Goal: Information Seeking & Learning: Learn about a topic

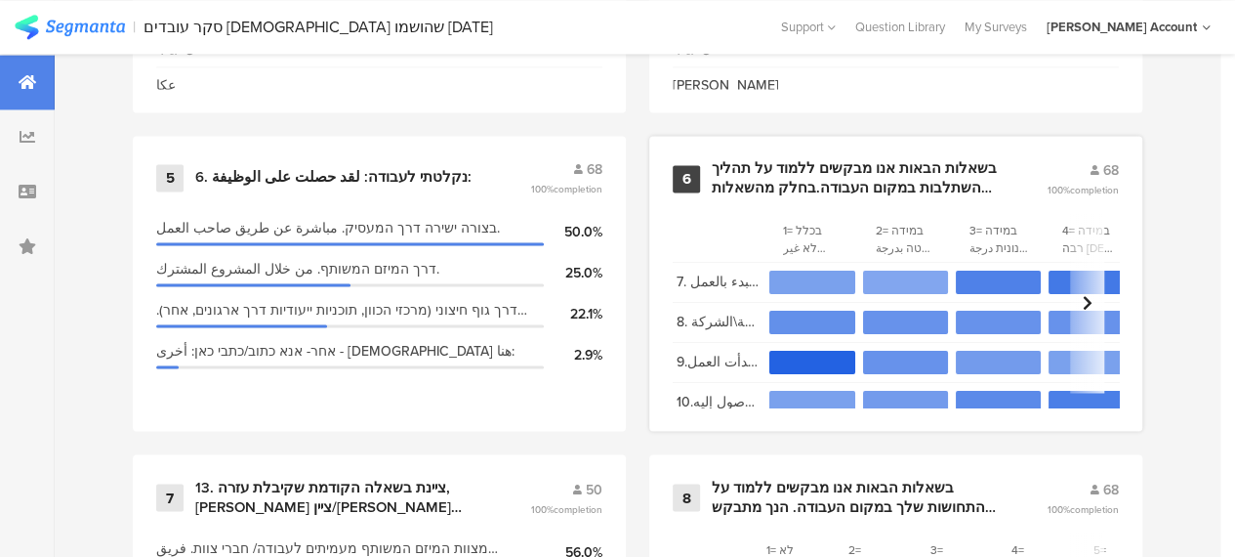
scroll to position [1465, 0]
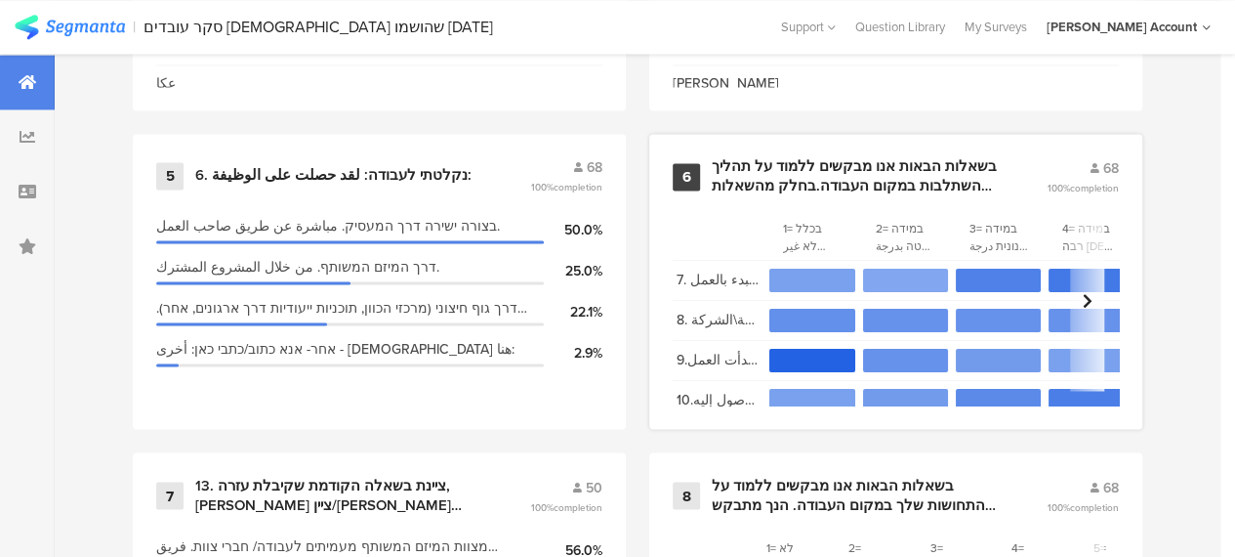
click at [779, 173] on div "בשאלות הבאות אנו מבקשים ללמוד על תהליך ההשתלבות במקום העבודה.בחלק מהשאלות תתבקש…" at bounding box center [856, 176] width 288 height 38
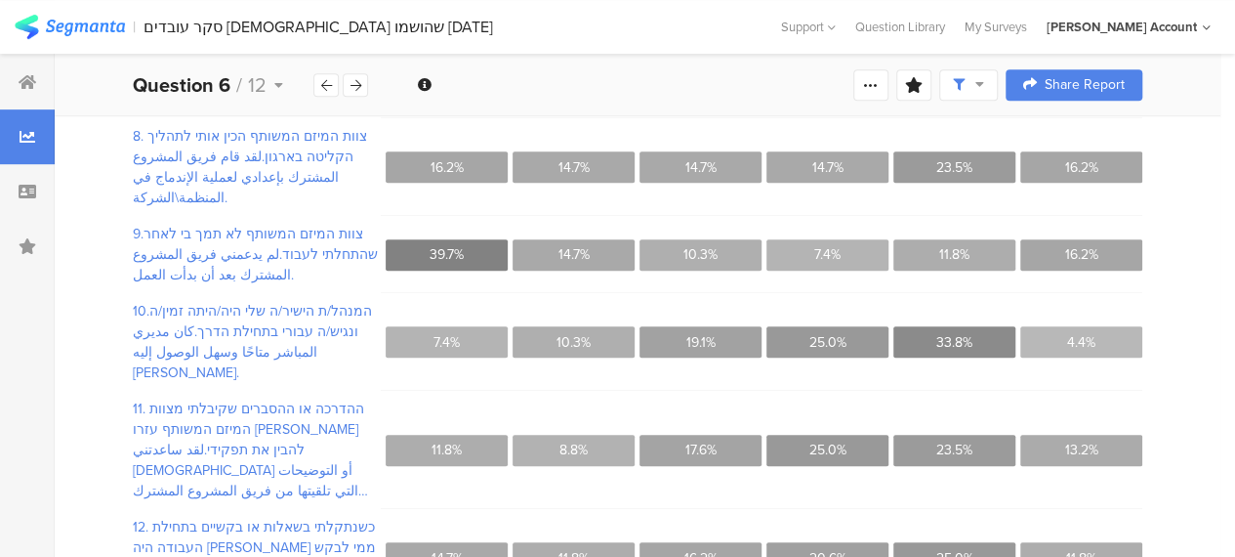
scroll to position [452, 0]
click at [362, 85] on div at bounding box center [355, 84] width 25 height 23
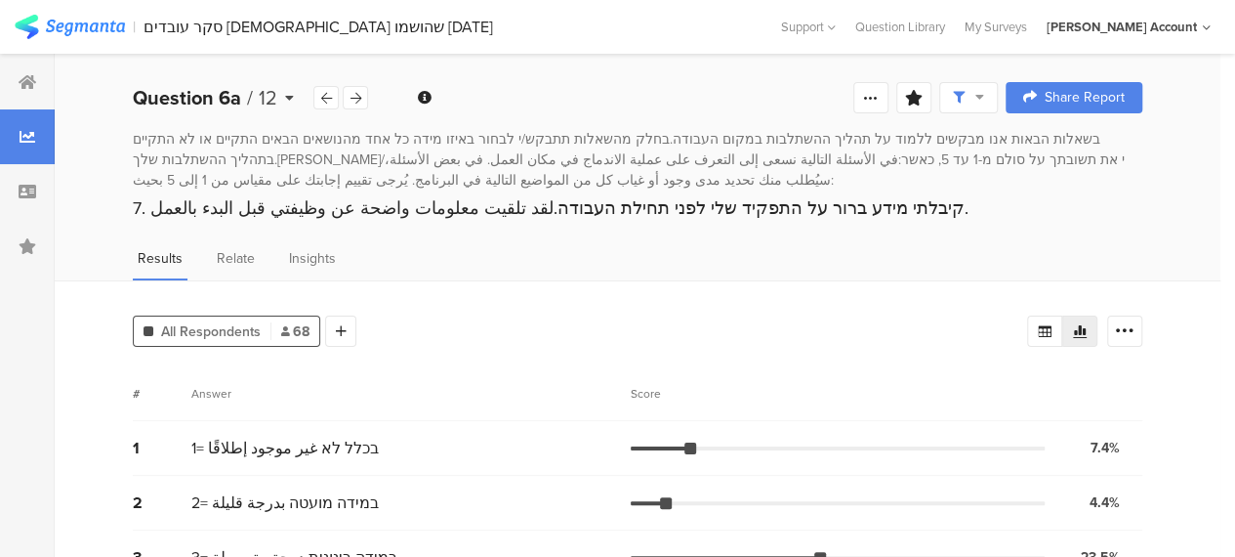
click at [289, 101] on icon at bounding box center [289, 98] width 9 height 14
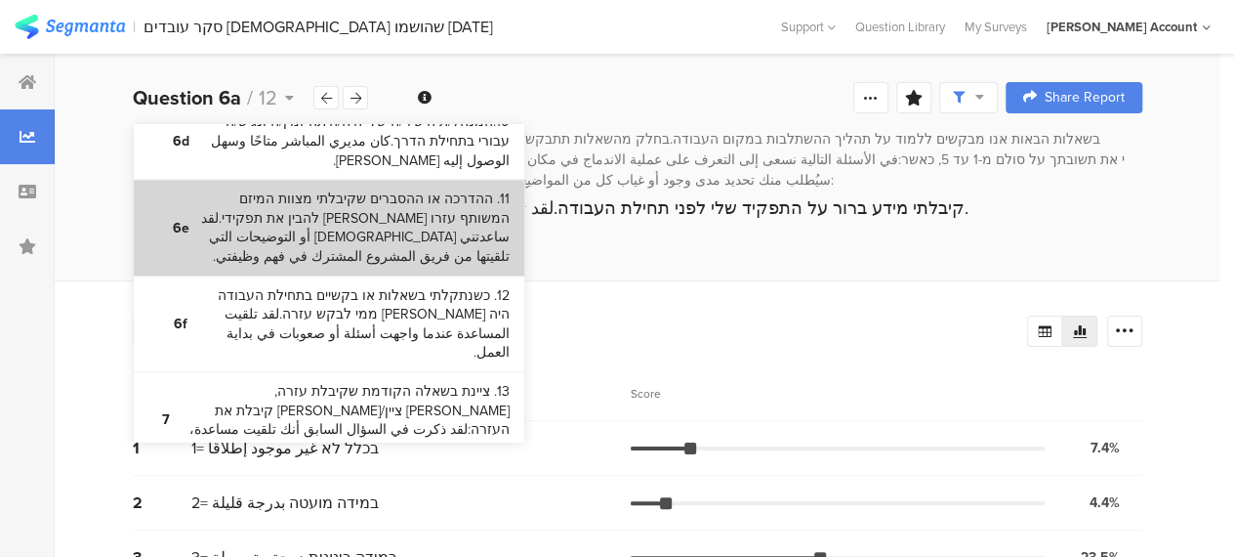
scroll to position [1074, 0]
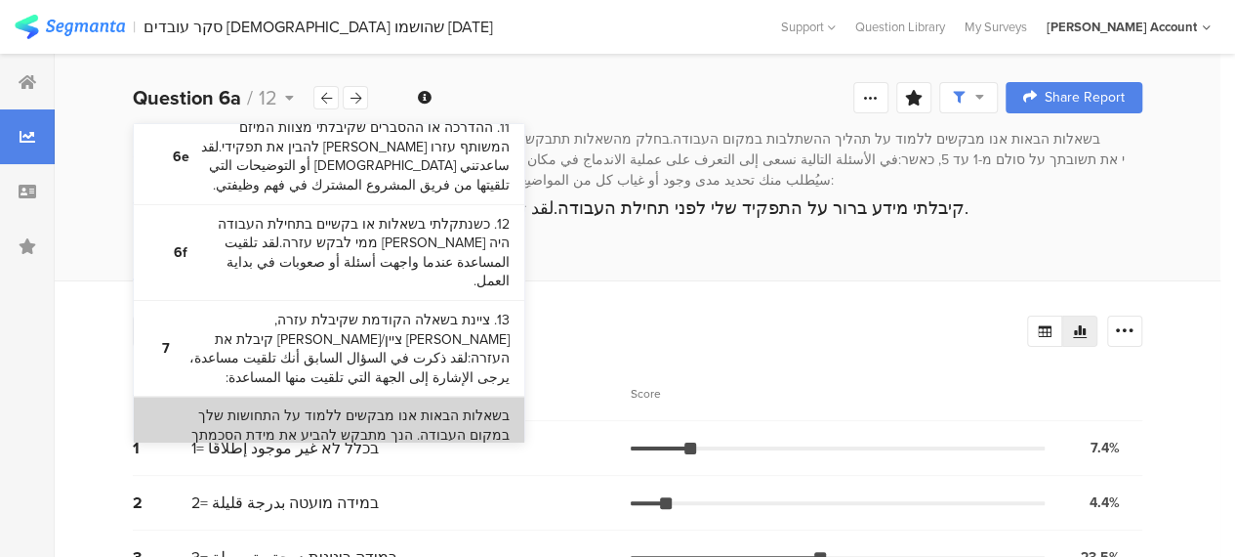
click at [382, 406] on bdi "בשאלות הבאות אנו מבקשים ללמוד על התחושות שלך במקום העבודה. הנך מתבקש להביע את מ…" at bounding box center [347, 473] width 326 height 134
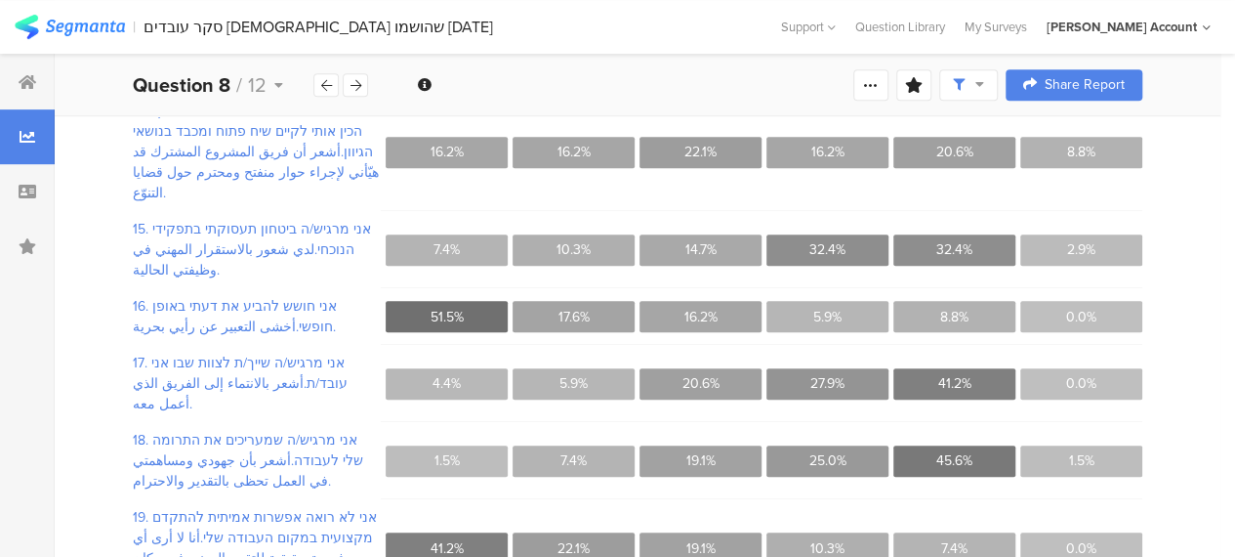
scroll to position [249, 0]
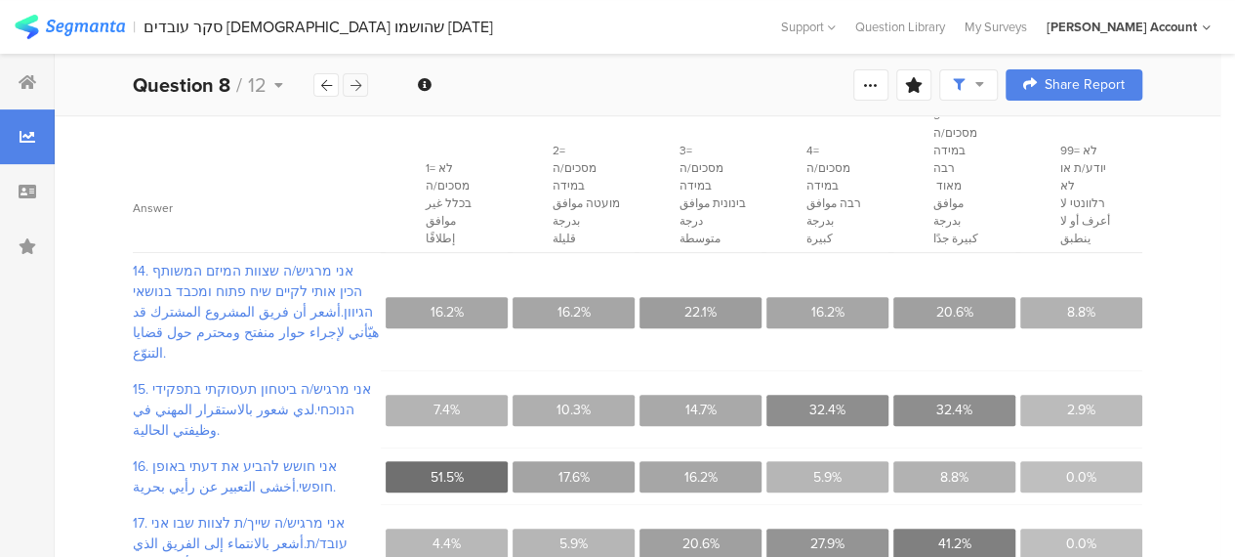
click at [355, 84] on icon at bounding box center [356, 85] width 11 height 13
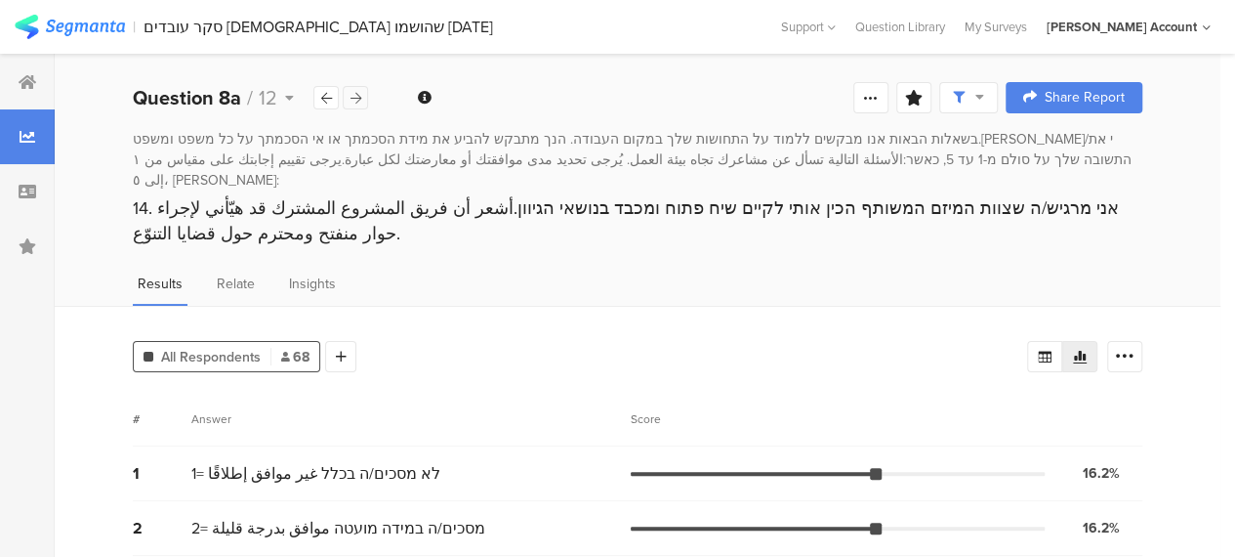
click at [358, 97] on icon at bounding box center [356, 98] width 11 height 13
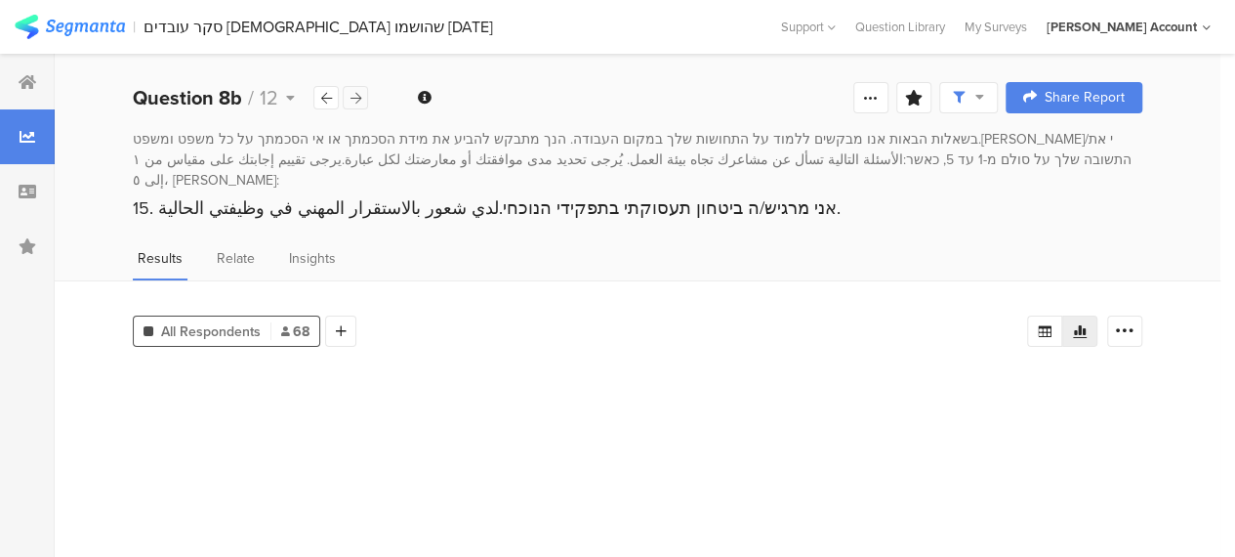
click at [358, 97] on icon at bounding box center [356, 98] width 11 height 13
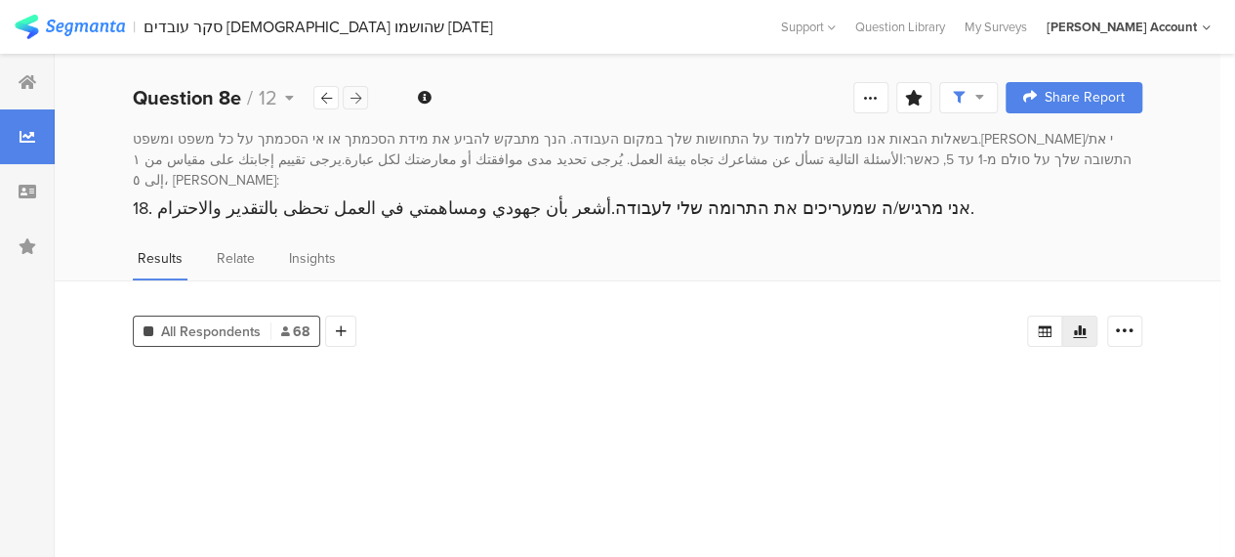
click at [358, 97] on icon at bounding box center [356, 98] width 11 height 13
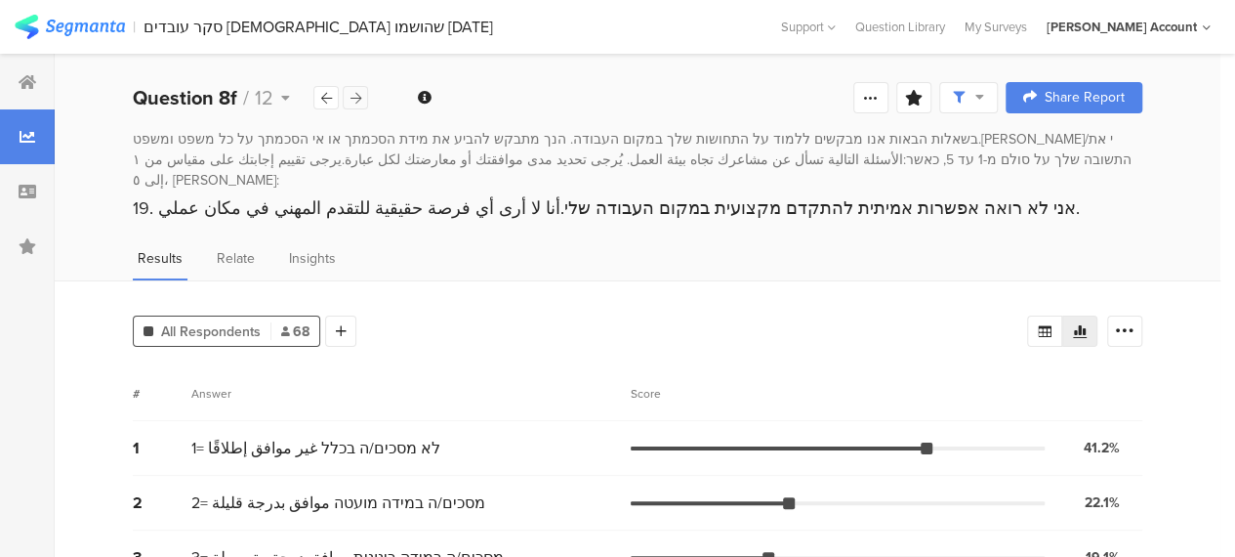
click at [358, 97] on icon at bounding box center [356, 98] width 11 height 13
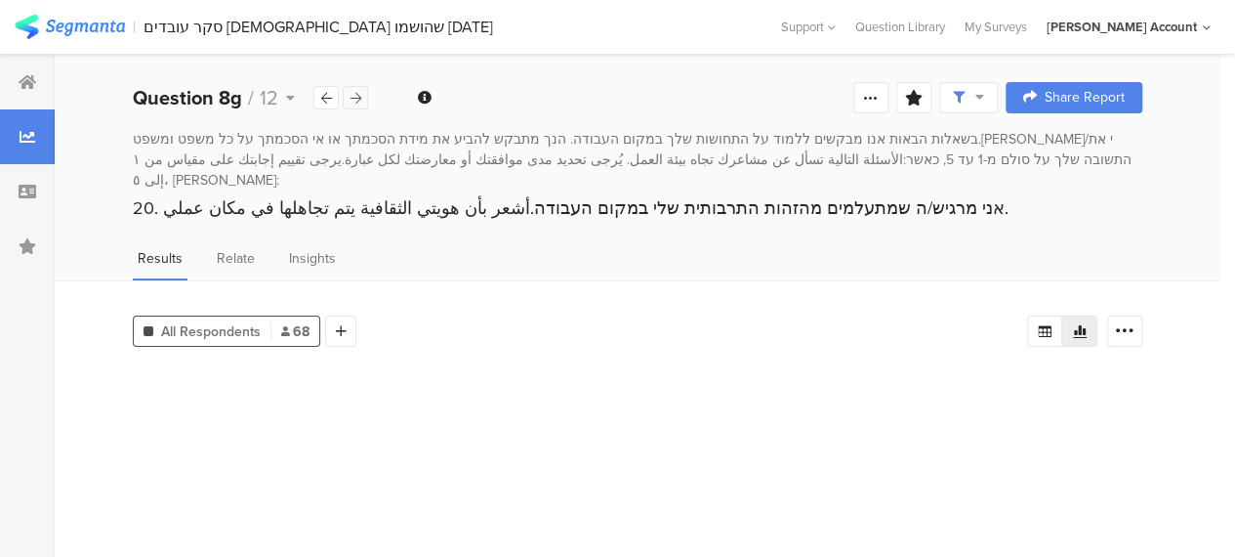
click at [358, 97] on icon at bounding box center [356, 98] width 11 height 13
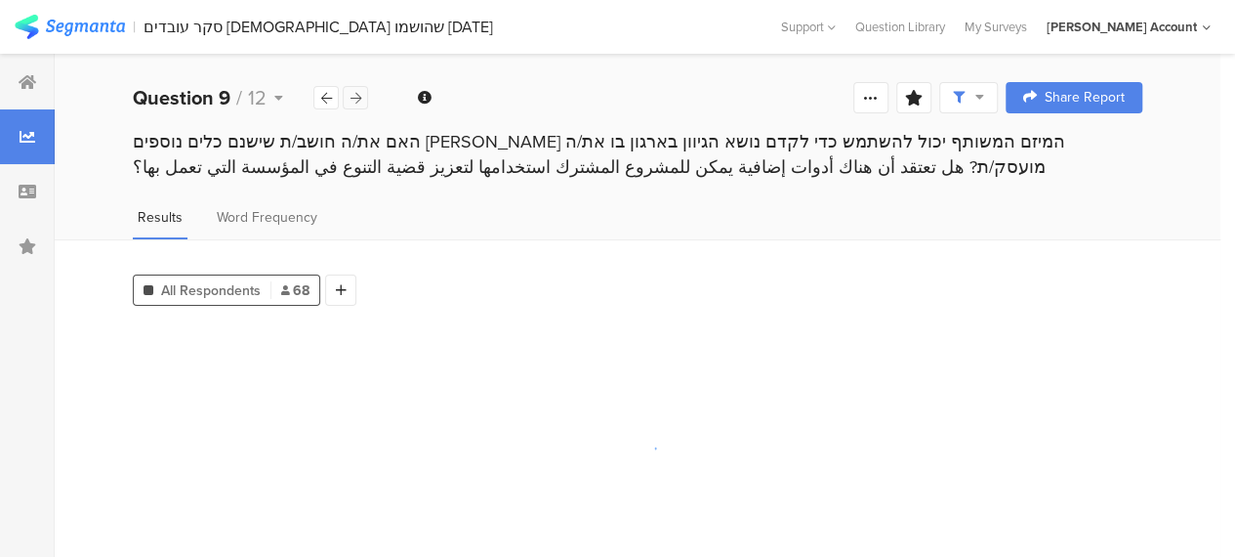
click at [358, 97] on icon at bounding box center [356, 98] width 11 height 13
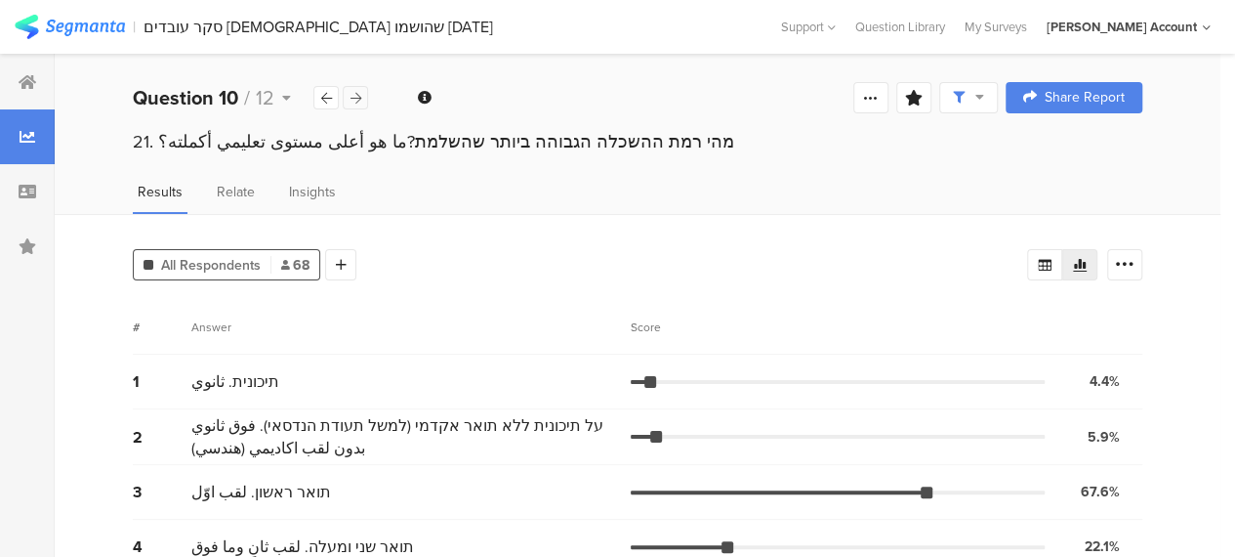
click at [359, 98] on icon at bounding box center [356, 98] width 11 height 13
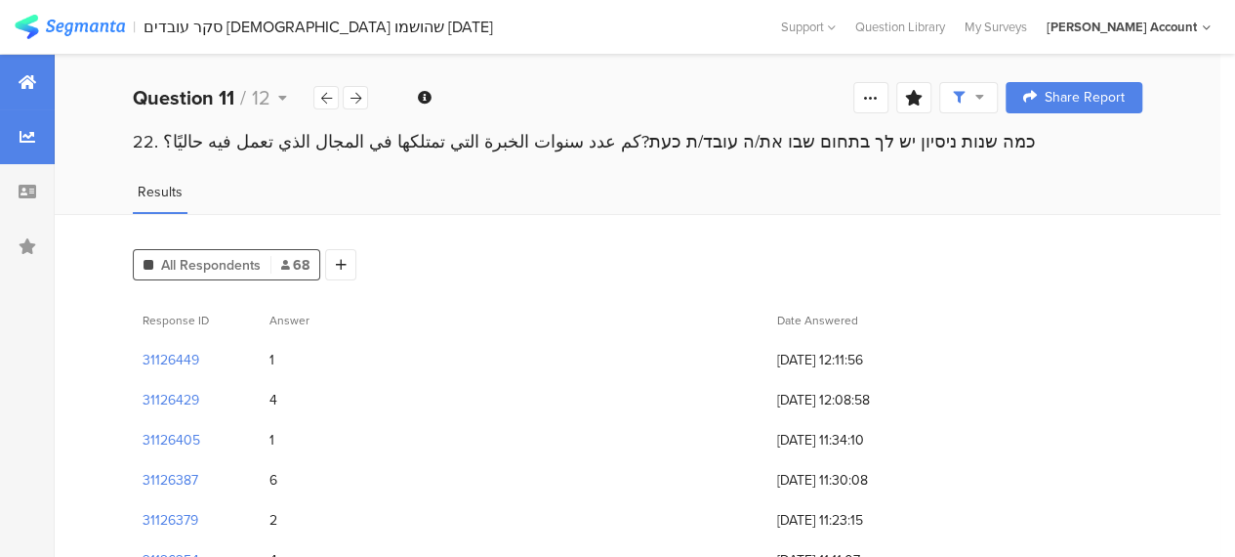
click at [18, 80] on div at bounding box center [27, 82] width 55 height 55
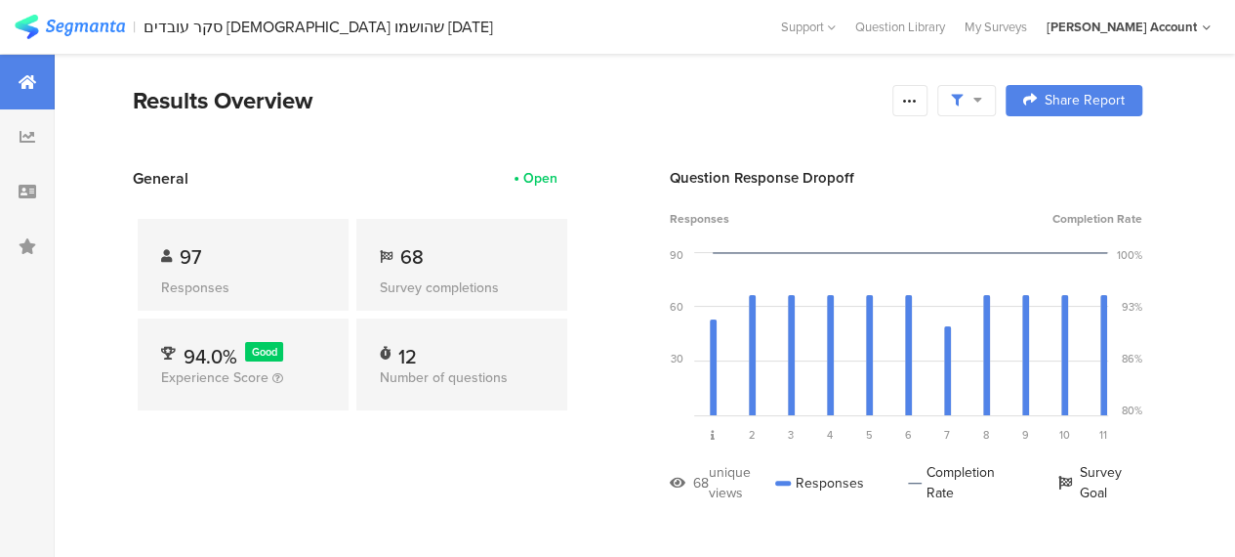
drag, startPoint x: 646, startPoint y: 254, endPoint x: 601, endPoint y: 213, distance: 60.8
click at [644, 255] on section "General Open 97 Responses 68 Survey completions 94.0% Good Experience Score 12 …" at bounding box center [638, 349] width 1166 height 365
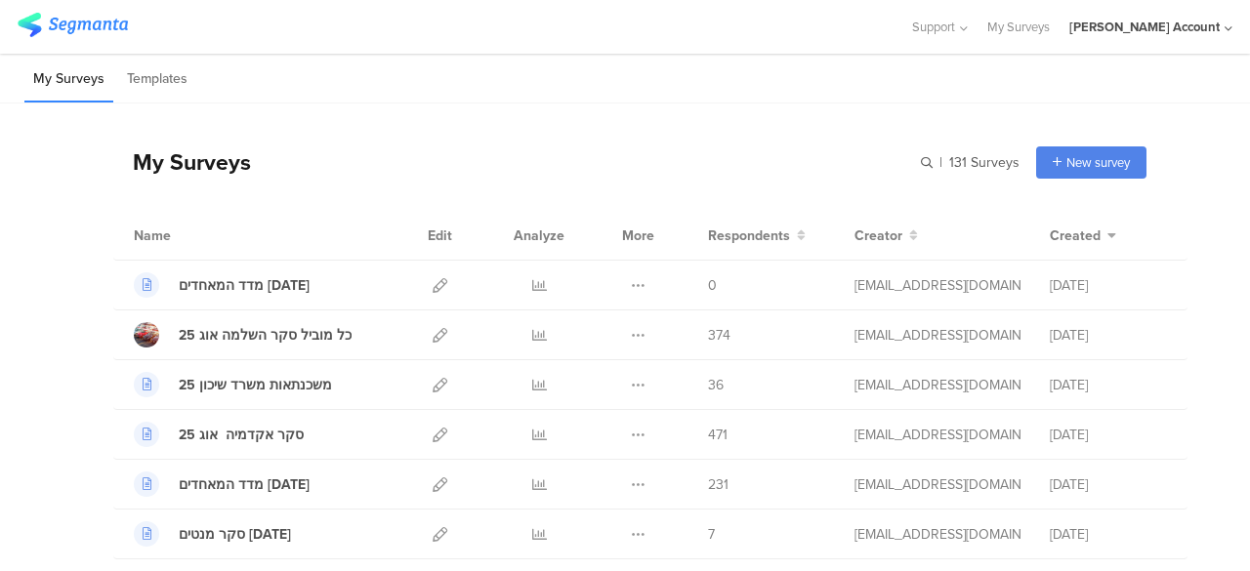
scroll to position [293, 0]
